Goal: Information Seeking & Learning: Find specific fact

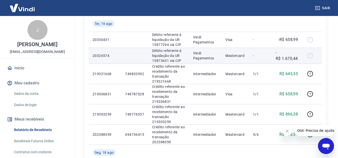
scroll to position [200, 0]
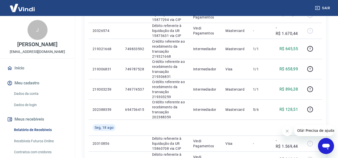
click at [287, 132] on icon "Fechar mensagem da empresa" at bounding box center [287, 131] width 4 height 4
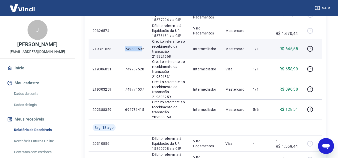
drag, startPoint x: 126, startPoint y: 48, endPoint x: 143, endPoint y: 49, distance: 16.6
click at [143, 49] on p "749833592" at bounding box center [134, 49] width 19 height 5
click at [125, 49] on p "749833592" at bounding box center [134, 49] width 19 height 5
drag, startPoint x: 125, startPoint y: 49, endPoint x: 146, endPoint y: 48, distance: 21.6
click at [146, 48] on td "749833592" at bounding box center [134, 49] width 27 height 20
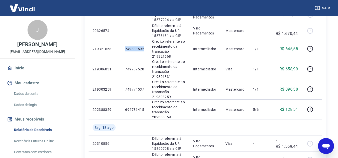
copy p "749833592"
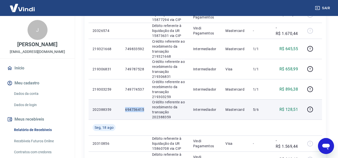
drag, startPoint x: 126, startPoint y: 110, endPoint x: 145, endPoint y: 109, distance: 19.3
click at [145, 109] on td "694736415" at bounding box center [134, 110] width 27 height 20
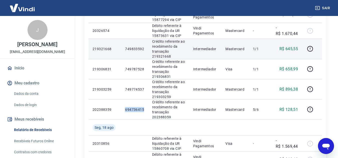
copy p "694736415"
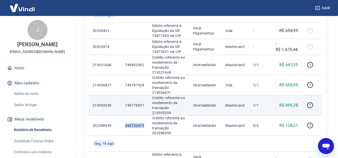
scroll to position [175, 0]
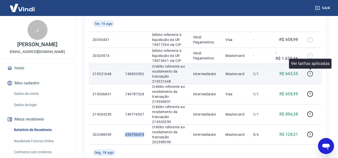
click at [309, 73] on icon "button" at bounding box center [310, 74] width 6 height 6
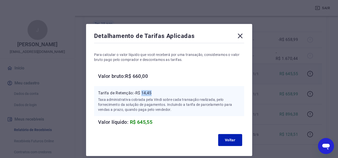
drag, startPoint x: 143, startPoint y: 91, endPoint x: 158, endPoint y: 89, distance: 15.5
click at [158, 89] on div "Tarifa de Retenção: -R$ 14,45 Taxa administrativa cobrada pela Vindi sobre cada…" at bounding box center [169, 101] width 150 height 30
copy p "14,45"
click at [237, 36] on icon at bounding box center [240, 36] width 8 height 8
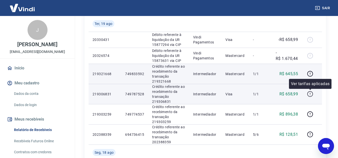
click at [310, 94] on icon "button" at bounding box center [310, 94] width 6 height 6
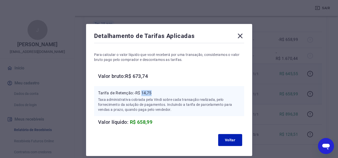
drag, startPoint x: 143, startPoint y: 93, endPoint x: 154, endPoint y: 93, distance: 11.3
click at [154, 93] on p "Tarifa de Retenção: -R$ 14,75" at bounding box center [169, 93] width 142 height 6
copy p "14,75"
click at [236, 38] on icon at bounding box center [240, 36] width 8 height 8
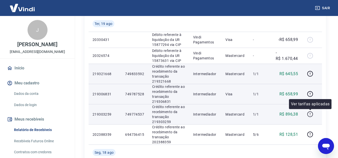
click at [309, 114] on icon "button" at bounding box center [310, 114] width 6 height 6
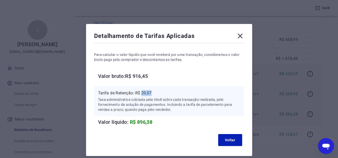
drag, startPoint x: 143, startPoint y: 94, endPoint x: 152, endPoint y: 94, distance: 9.3
click at [152, 94] on p "Tarifa de Retenção: -R$ 20,07" at bounding box center [169, 93] width 142 height 6
copy p "20,07"
drag, startPoint x: 241, startPoint y: 36, endPoint x: 254, endPoint y: 55, distance: 23.3
click at [242, 36] on icon at bounding box center [240, 36] width 8 height 8
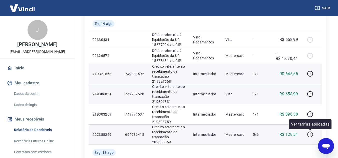
click at [310, 135] on icon "button" at bounding box center [310, 135] width 6 height 6
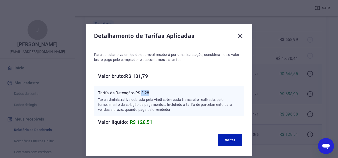
drag, startPoint x: 142, startPoint y: 93, endPoint x: 153, endPoint y: 93, distance: 10.5
click at [153, 93] on p "Tarifa de Retenção: -R$ 3,28" at bounding box center [169, 93] width 142 height 6
copy p "3,28"
click at [241, 37] on icon at bounding box center [240, 36] width 5 height 5
